Goal: Ask a question: Seek information or help from site administrators or community

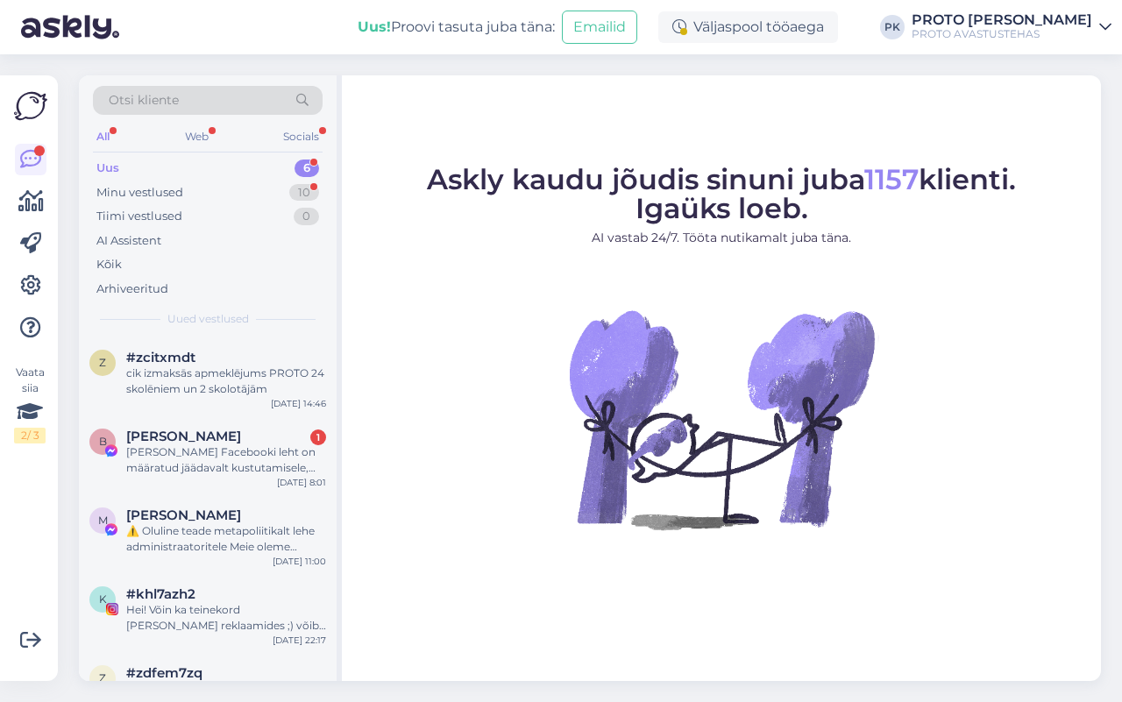
click at [108, 163] on div "Uus" at bounding box center [107, 168] width 23 height 18
click at [181, 128] on div "Web" at bounding box center [196, 136] width 31 height 23
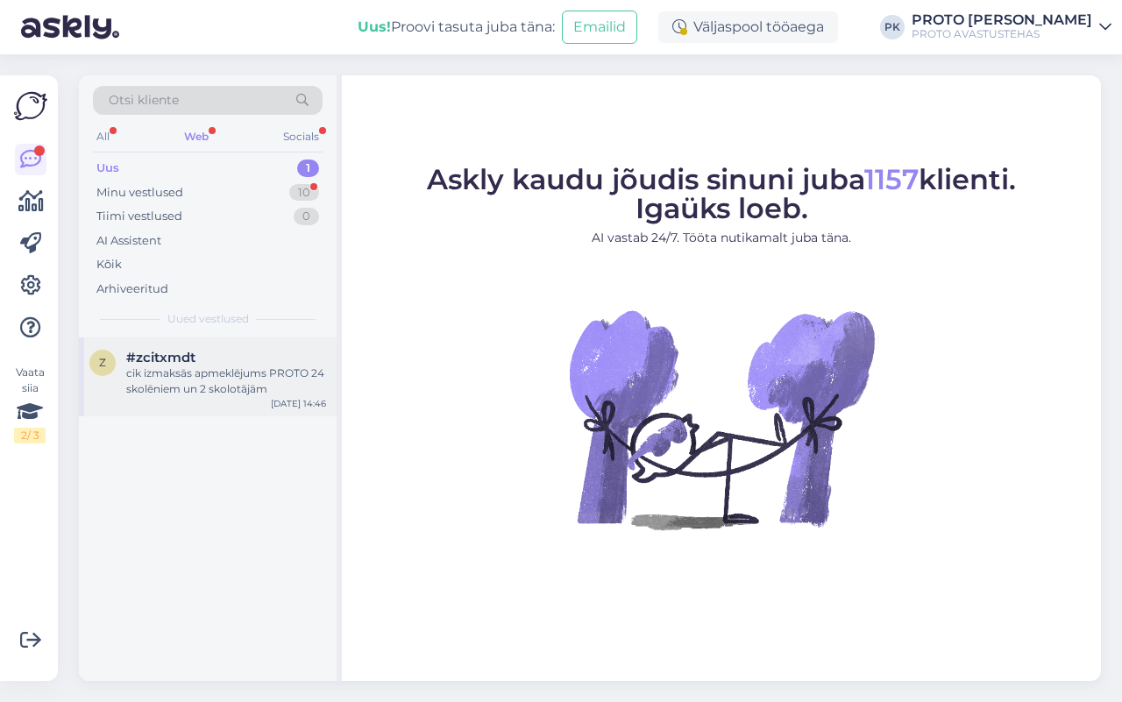
click at [175, 384] on div "cik izmaksās apmeklējums PROTO 24 skolēniem un 2 skolotājām" at bounding box center [226, 381] width 200 height 32
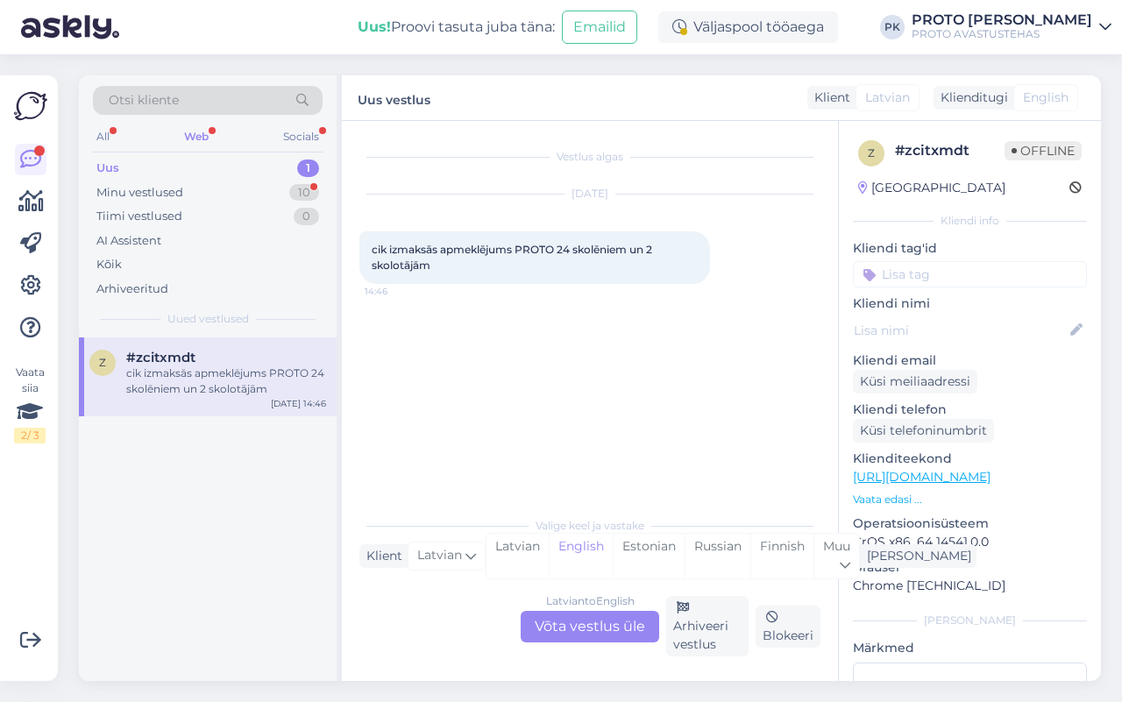
drag, startPoint x: 571, startPoint y: 613, endPoint x: 740, endPoint y: 466, distance: 224.2
click at [572, 615] on div "Latvian to English Võta vestlus üle" at bounding box center [589, 627] width 138 height 32
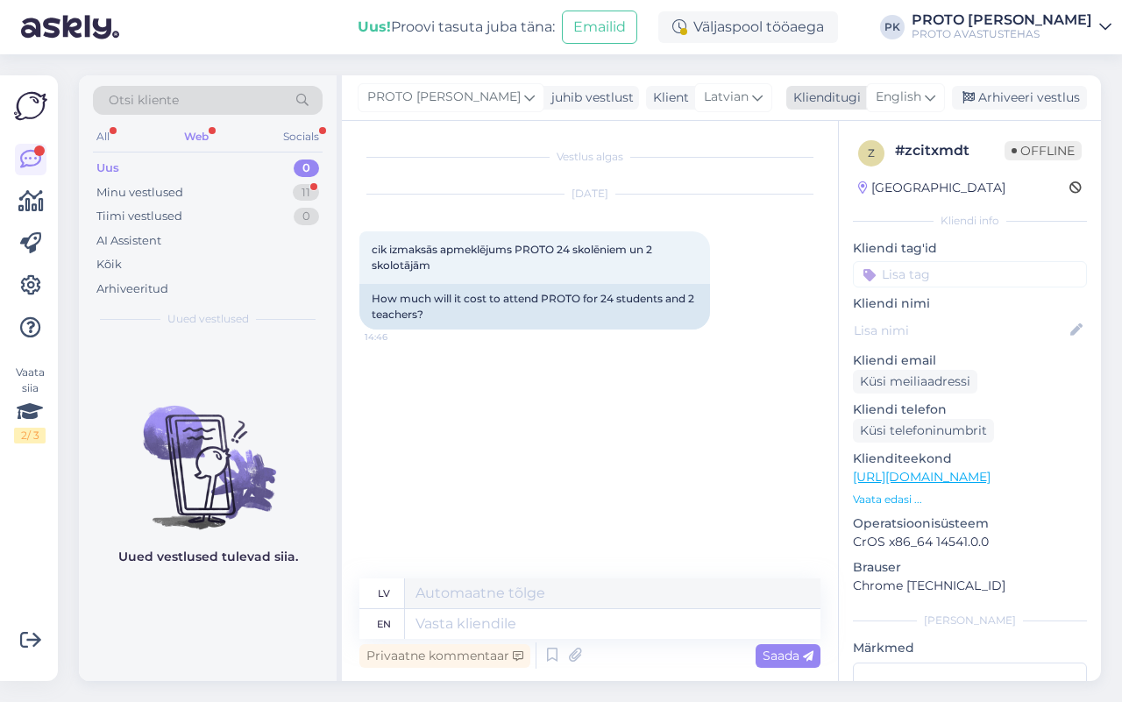
click at [935, 96] on icon at bounding box center [929, 97] width 11 height 19
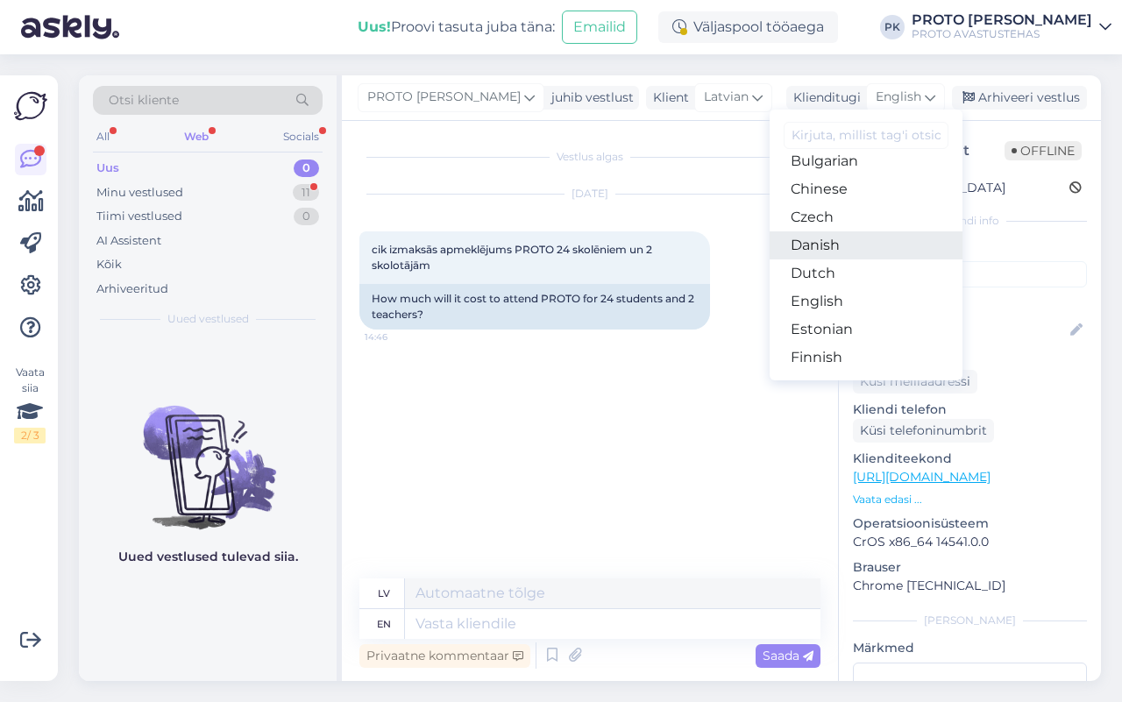
scroll to position [219, 0]
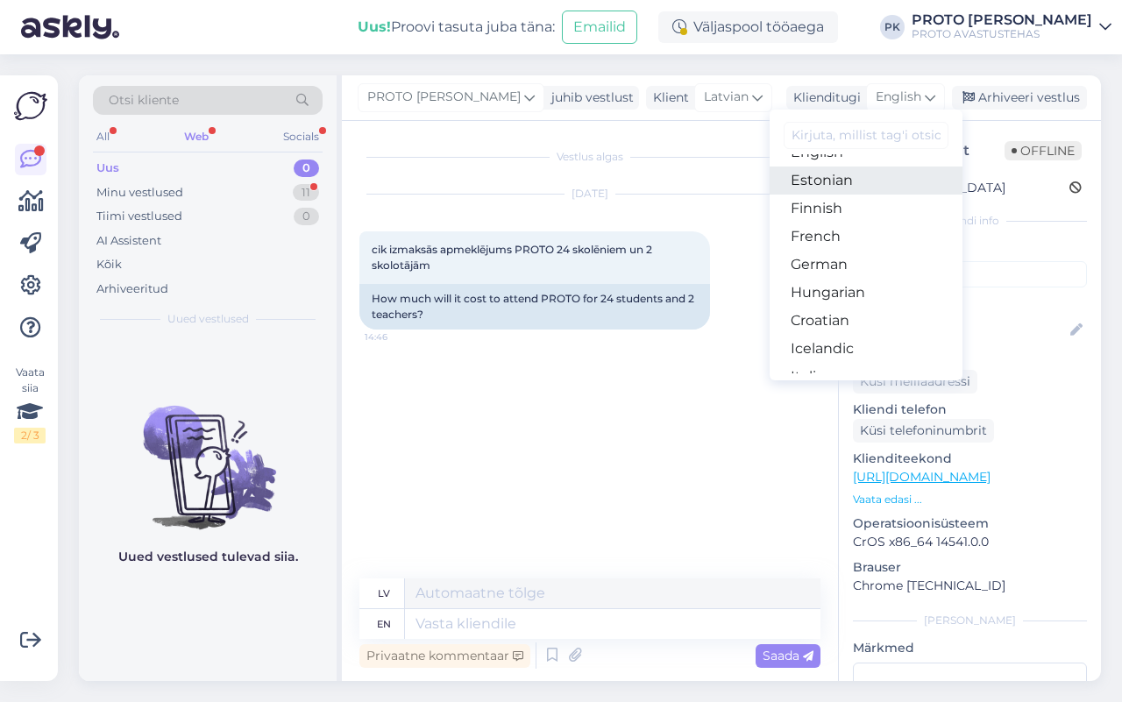
click at [835, 176] on link "Estonian" at bounding box center [865, 180] width 193 height 28
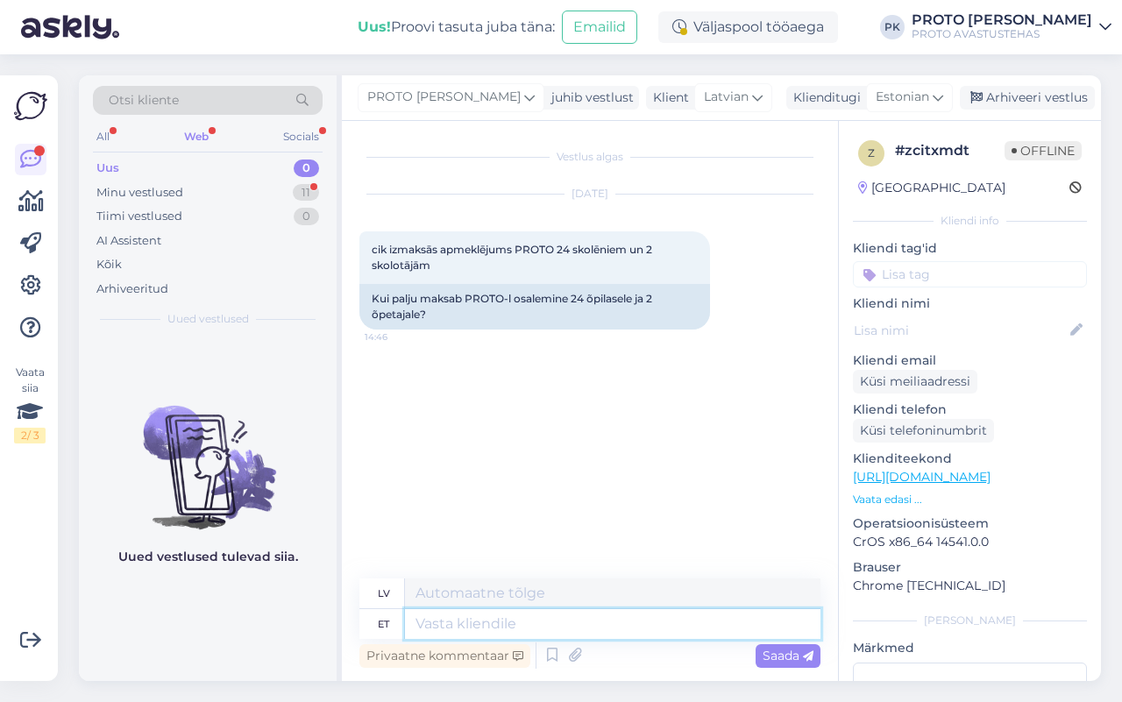
click at [478, 622] on textarea at bounding box center [612, 624] width 415 height 30
type textarea "Tere!"
type textarea "Sveiki!"
type textarea "Tere! Õpilasep"
type textarea "[PERSON_NAME]! Student!"
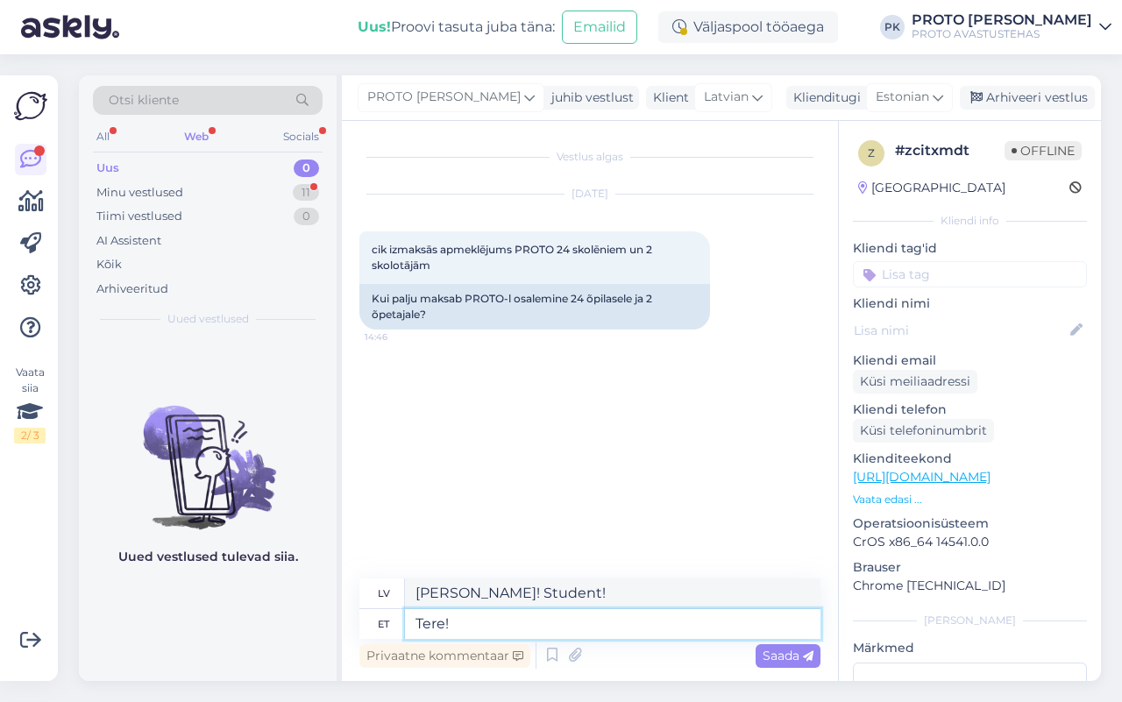
type textarea "Tere!"
type textarea "Sveiki!"
type textarea "Tere! Õpilasepilet ma"
type textarea "Sveiki! Studenta apliecība"
type textarea "Tere! Õpilasepilet maksab 1"
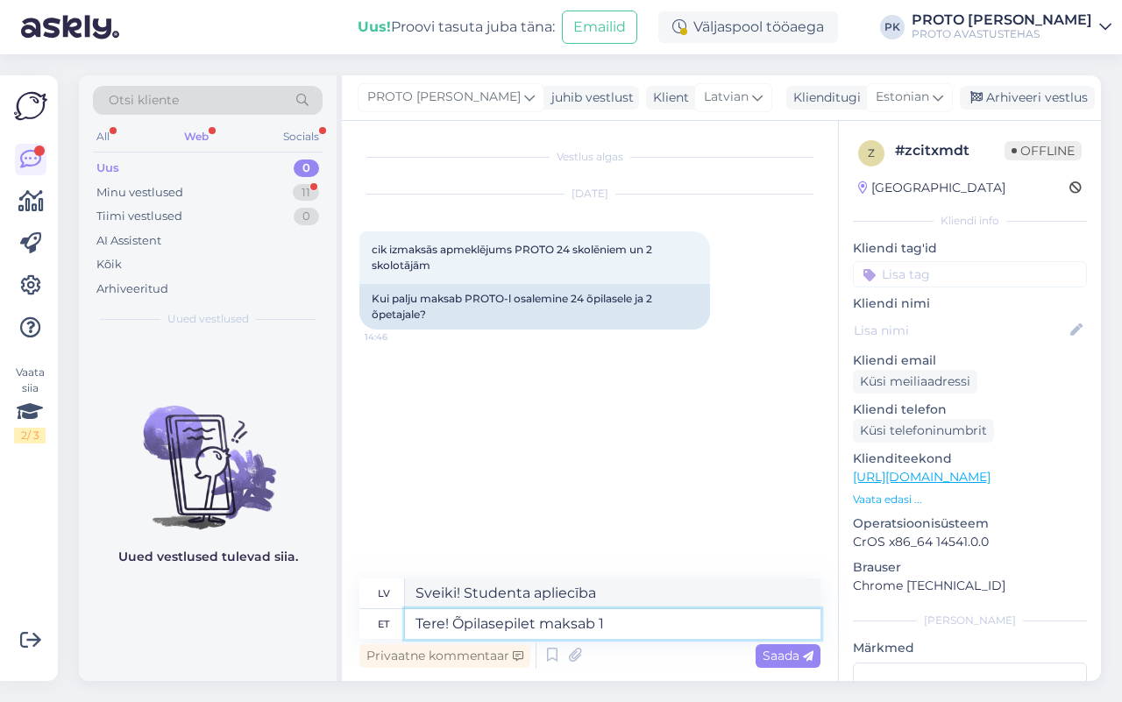
type textarea "Sveiki! Studentu biļešu cenas"
type textarea "Tere! Õpilasepilet maksab 11%"
type textarea "Sveiki! Studentu biļete maksā 11"
type textarea "Tere! Õpilasepilet maksab 11"
type textarea "Sveiki! Studentu biļete maksā 11%"
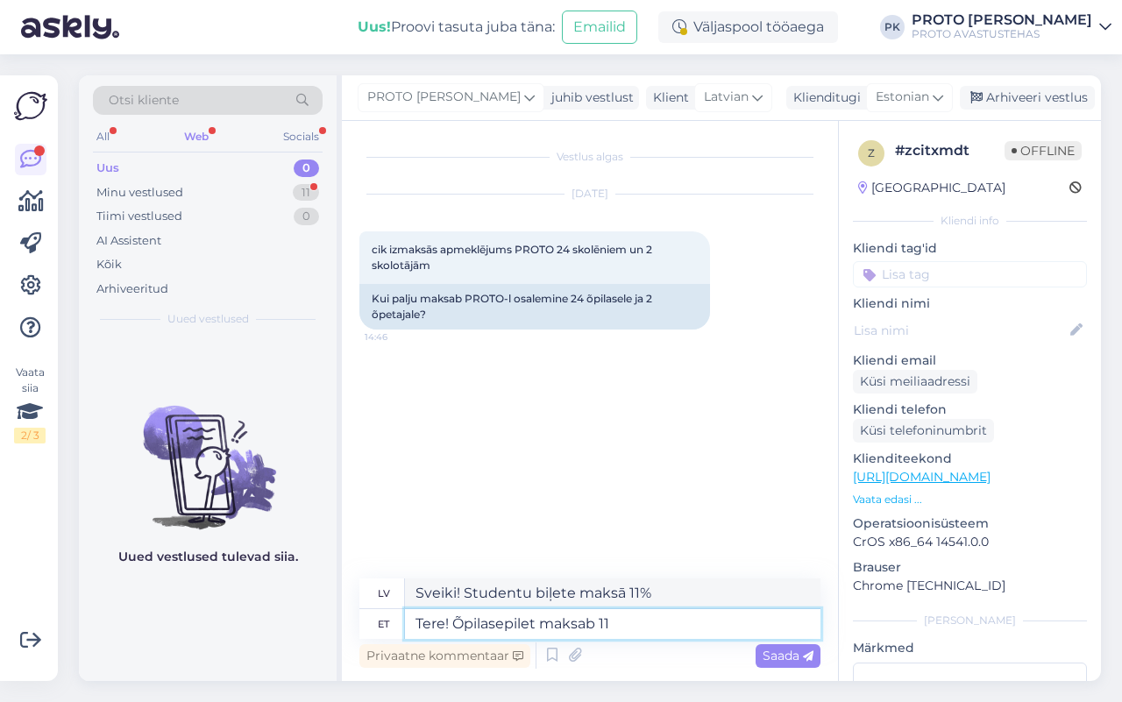
type textarea "Tere! Õpilasepilet maksab 11€"
type textarea "Sveiki! Studentu biļete maksā 11 €"
type textarea "Tere! Õpilasepilet maksab 11€ ja õ"
type textarea "Sveiki! Studentu biļete maksā 11 € un"
type textarea "Tere! Õpilasepilet maksab 11€ ja õpetajad on"
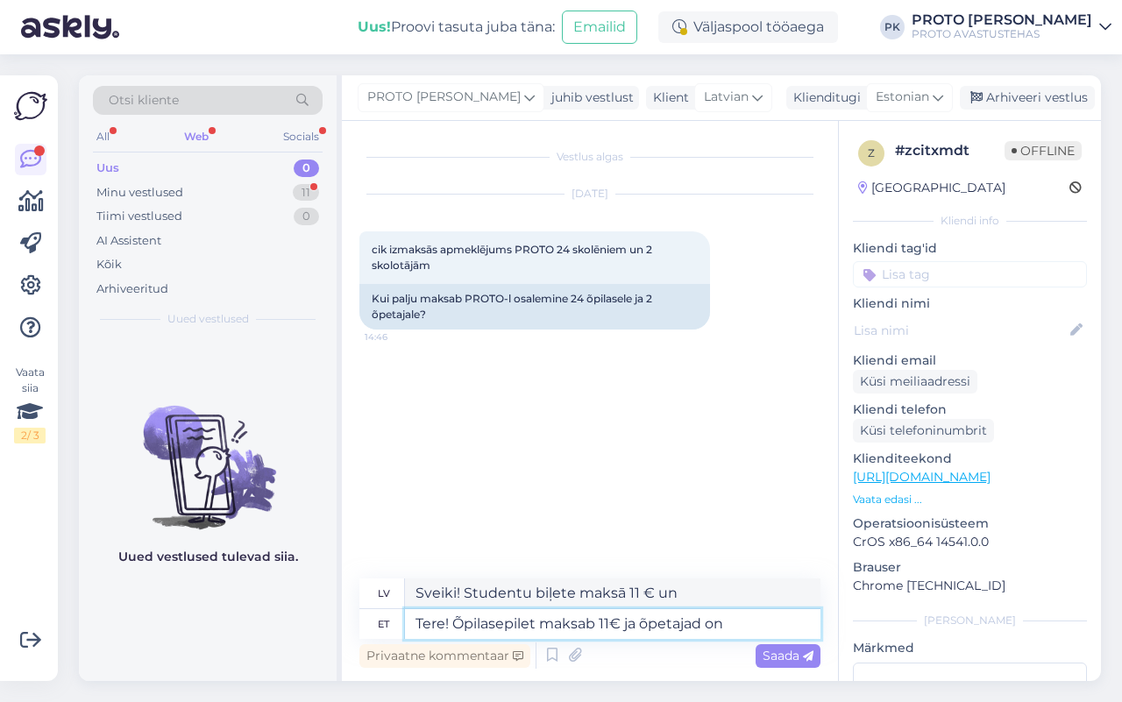
type textarea "Sveiki! Studentu biļete maksā 11 €, bet skolotāju biļete"
type textarea "Tere! Õpilasepilet maksab 11€ ja õpetajad on tas"
type textarea "Sveiki! Studentu biļete maksā 11 €, un skolotāji ir"
type textarea "Tere! Õpilasepilet maksab 11€ [PERSON_NAME]"
type textarea "Sveiki! Studentu biļete maksā 11 €, un skolotāji ir…"
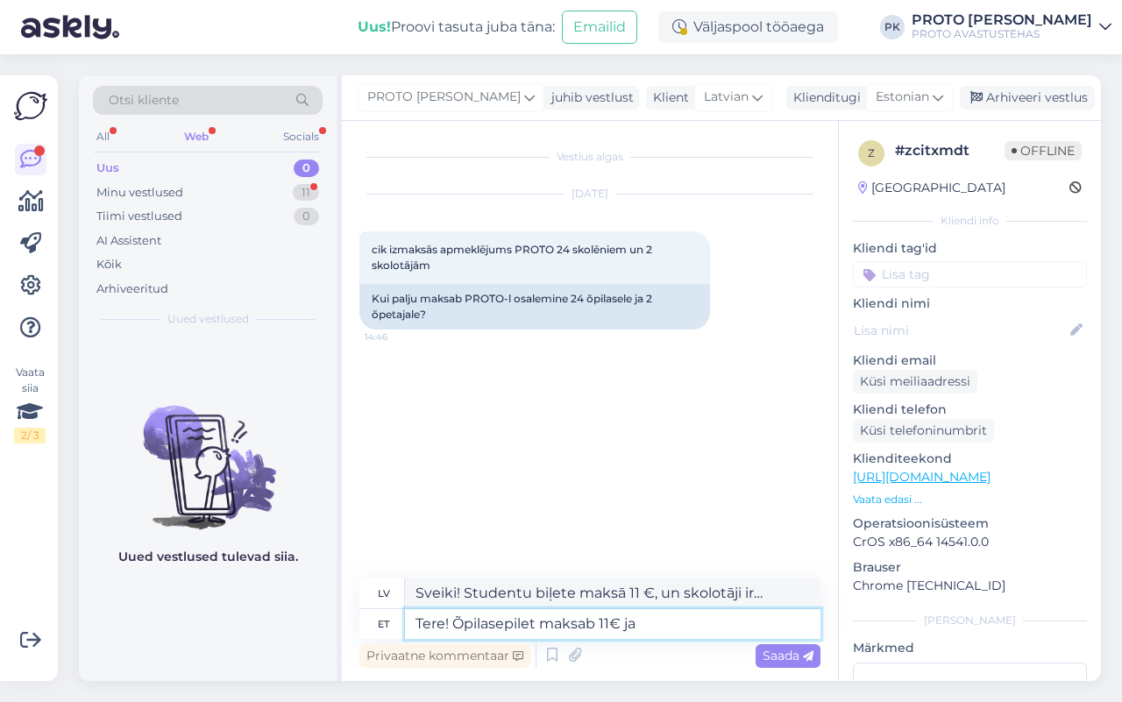
type textarea "Tere! Õpilasepilet maksab 11€ ja"
type textarea "Sveiki! Studentu biļete maksā 11 € un"
type textarea "Tere! Õpilasepilet maksab 11€ ja õpetajad o"
type textarea "Sveiki! Studentu biļete maksā 11 €, bet skolotāju biļete"
type textarea "Tere! Õpilasepilet maksab 11€ ja õpetajad on t"
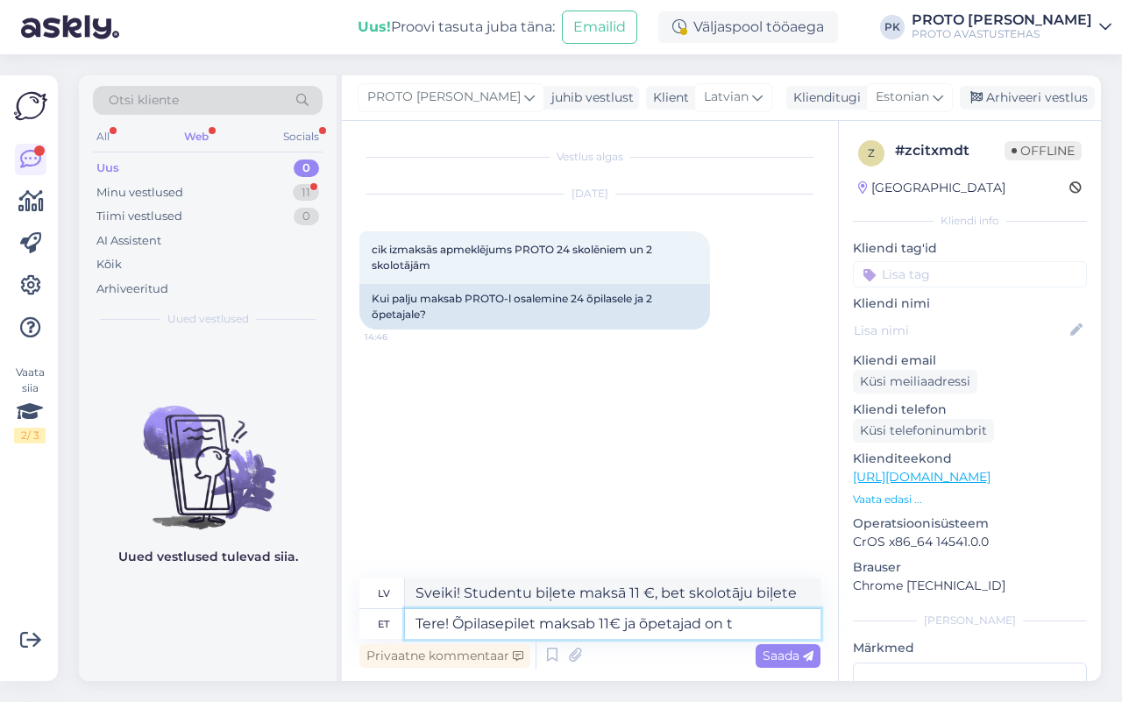
type textarea "Sveiki! Studentu biļete maksā 11 €, un skolotāji ir…"
type textarea "Tere! Õpilasepilet maksab 11€ ja õpetajad on [GEOGRAPHIC_DATA]"
type textarea "Sveiki! Studentu biļete maksā 11 €, un skolotājiem ieeja ir bez maksas."
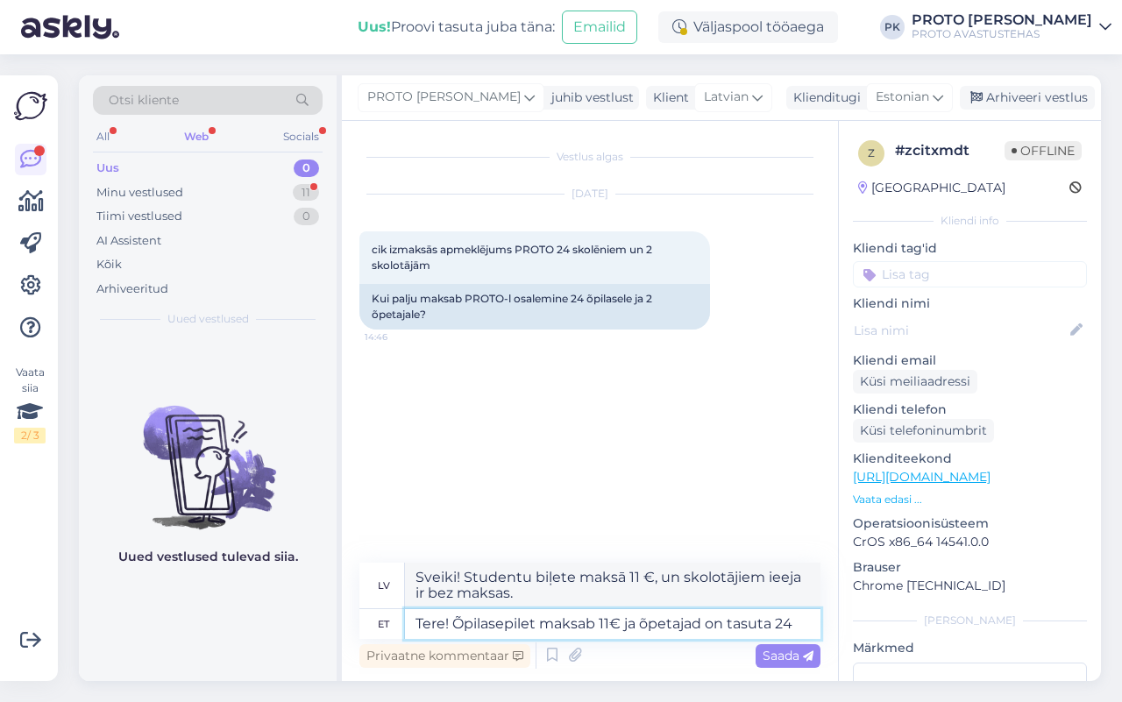
type textarea "Tere! Õpilasepilet maksab 11€ ja õpetajad on tasuta 24 p"
type textarea "Sveiki! Studentu biļete maksā 11 €, un skolotājiem ieeja ir bez maksas 24 dienn…"
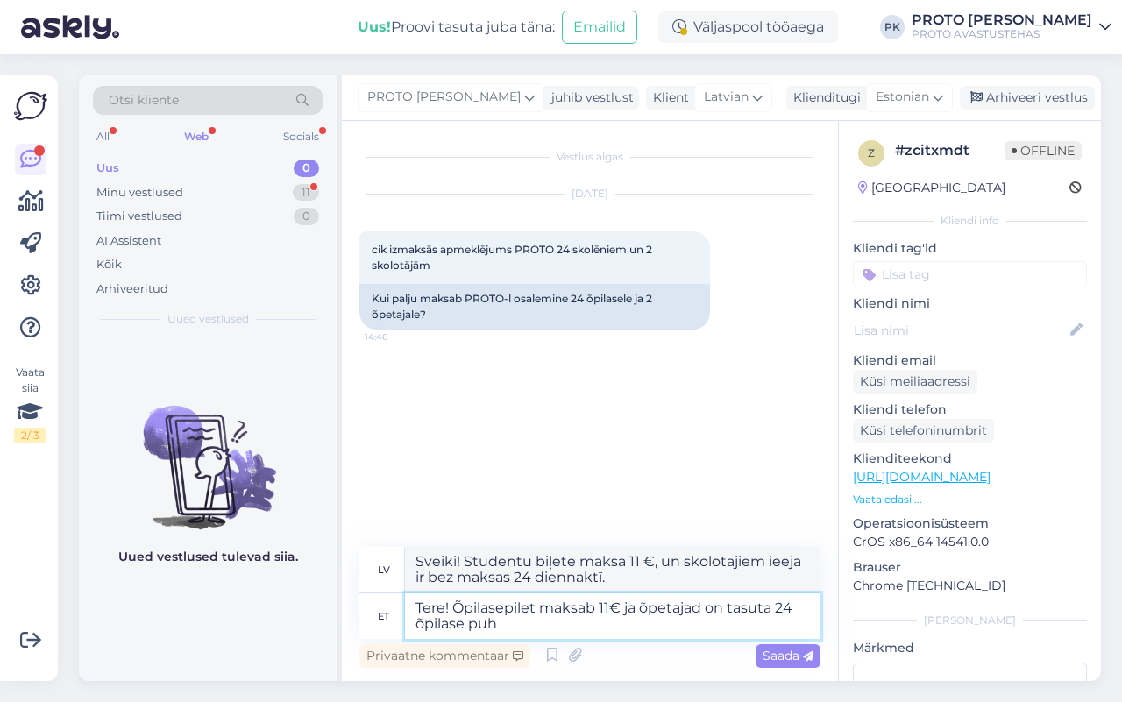
type textarea "Tere! Õpilasepilet maksab 11€ ja õpetajad on tasuta 24 õpilase puhu"
type textarea "Sveiki! Studentu biļete maksā 11 €, un skolotājiem ieeja 24 skolēniem ir bez ma…"
type textarea "Tere! Õpilasepilet maksab 11€ ja õpetajad on tasuta 24 õpilase puhul."
type textarea "Sveiki! Studentu biļetes maksā 11 eiro, un skolotājiem ieeja ir bez maksas līdz…"
type textarea "Tere! Õpilasepilet maksab 11€ ja õpetajad on tasuta 24 õpilase puhul."
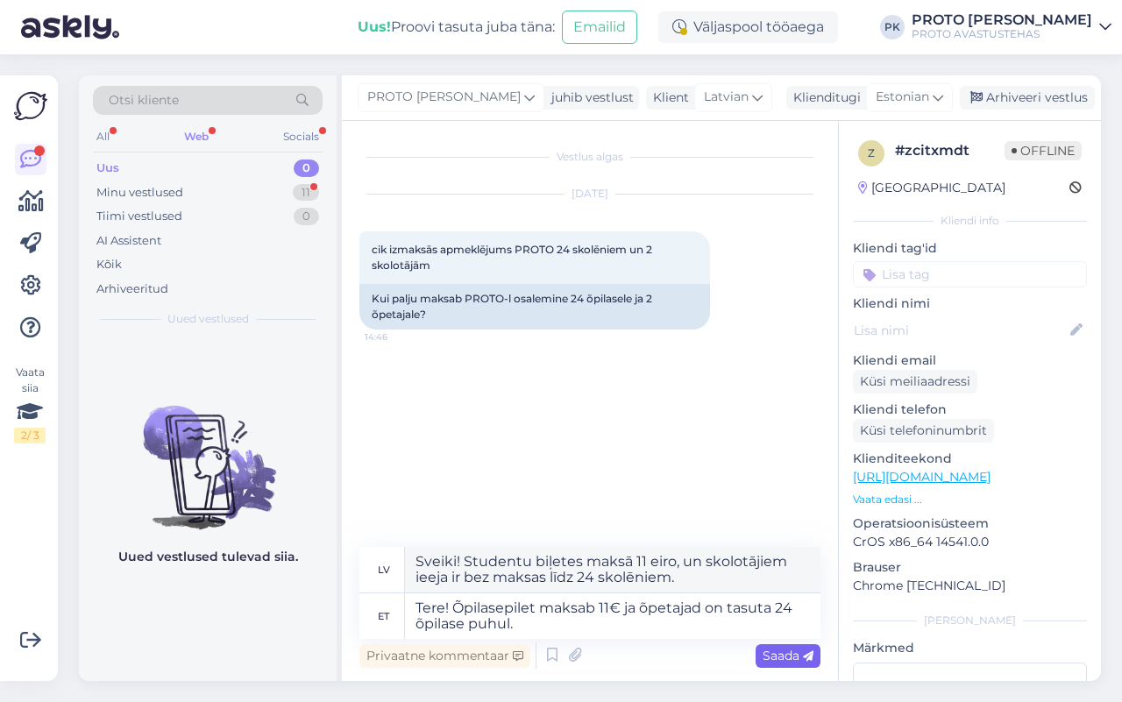
click at [773, 654] on span "Saada" at bounding box center [787, 656] width 51 height 16
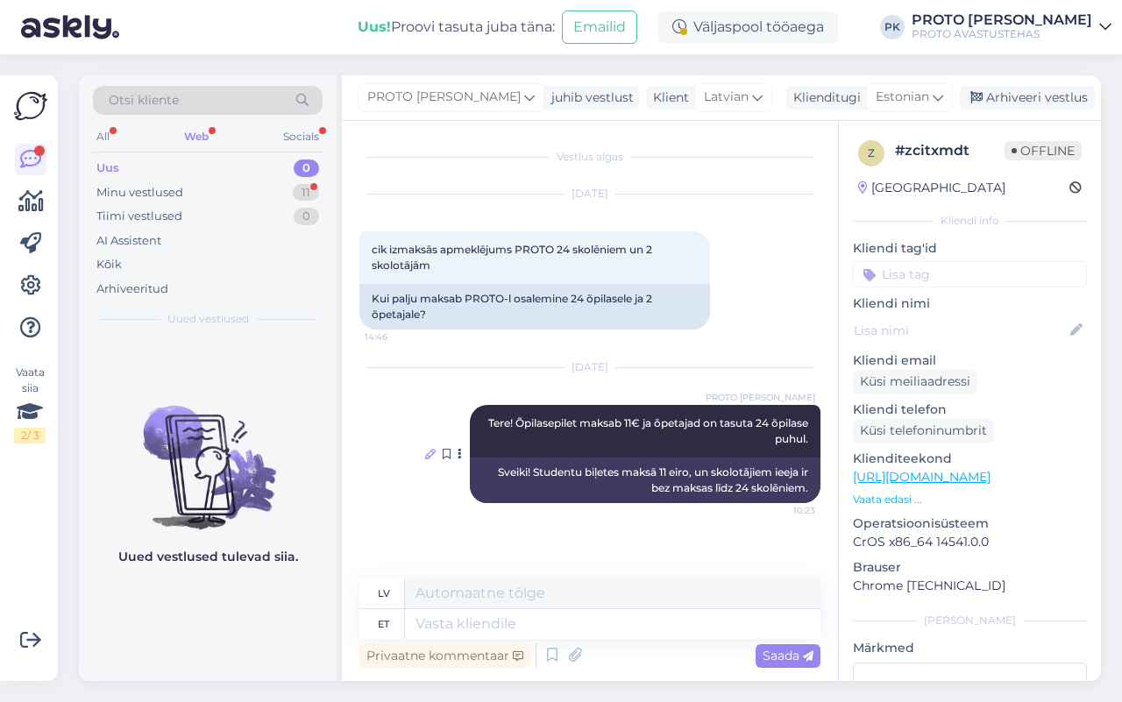
drag, startPoint x: 659, startPoint y: 471, endPoint x: 427, endPoint y: 454, distance: 232.8
click at [427, 454] on icon at bounding box center [430, 454] width 11 height 11
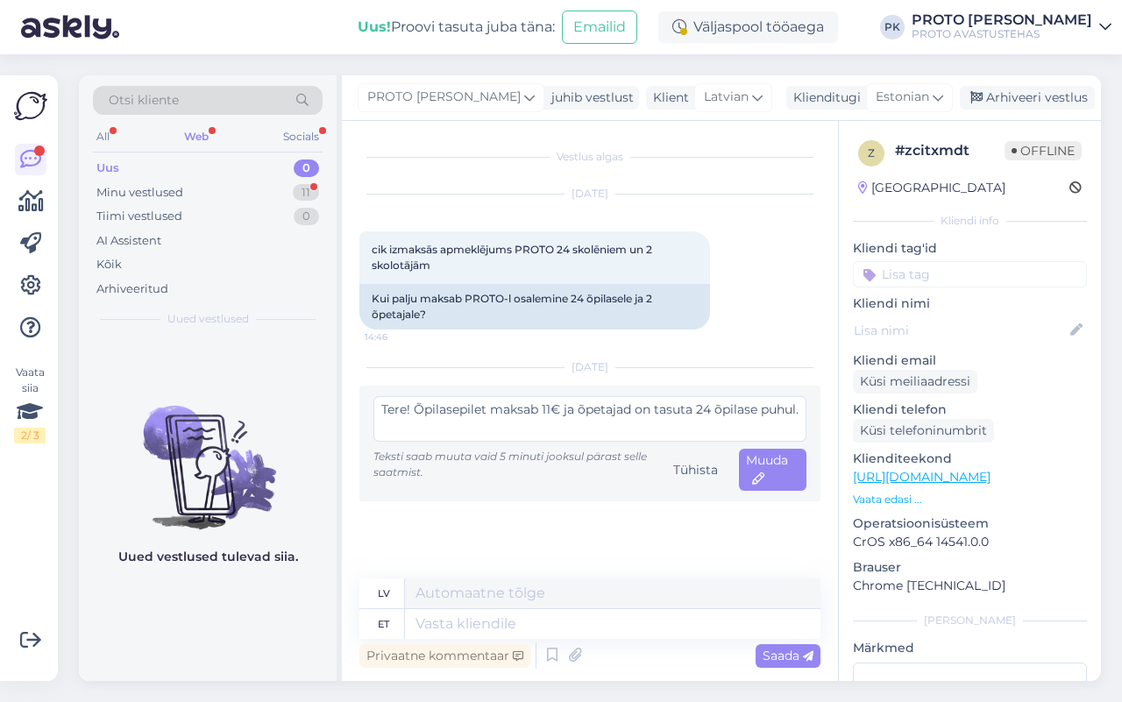
click at [572, 403] on textarea "Tere! Õpilasepilet maksab 11€ ja õpetajad on tasuta 24 õpilase puhul." at bounding box center [589, 419] width 433 height 46
type textarea "Tere! Õpilasepilet maksab 11€ ja 2 õpetajat on tasuta 24 õpilase puhul."
click at [772, 457] on span "Muuda" at bounding box center [767, 469] width 42 height 34
